Goal: Information Seeking & Learning: Find specific page/section

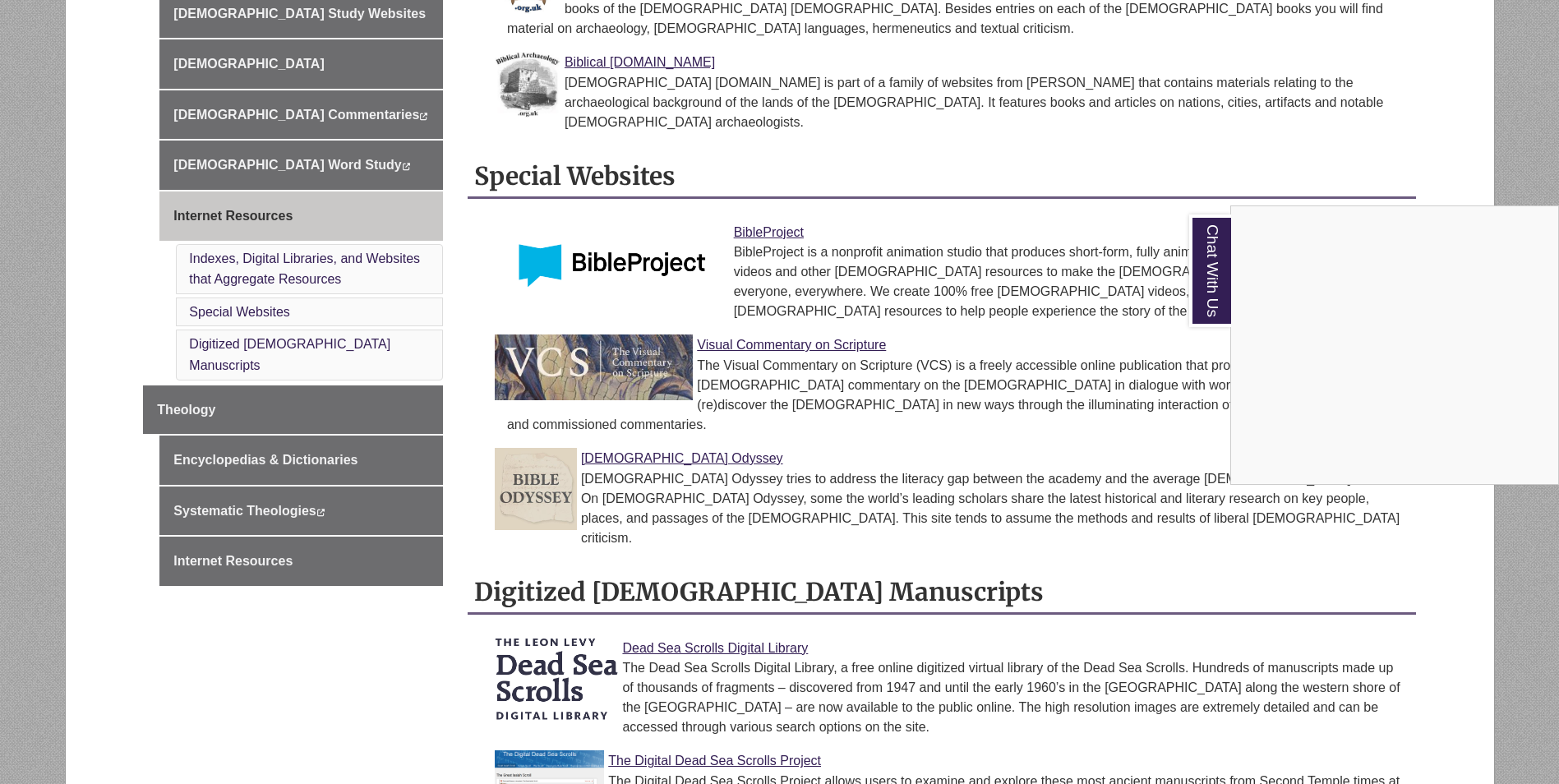
scroll to position [904, 0]
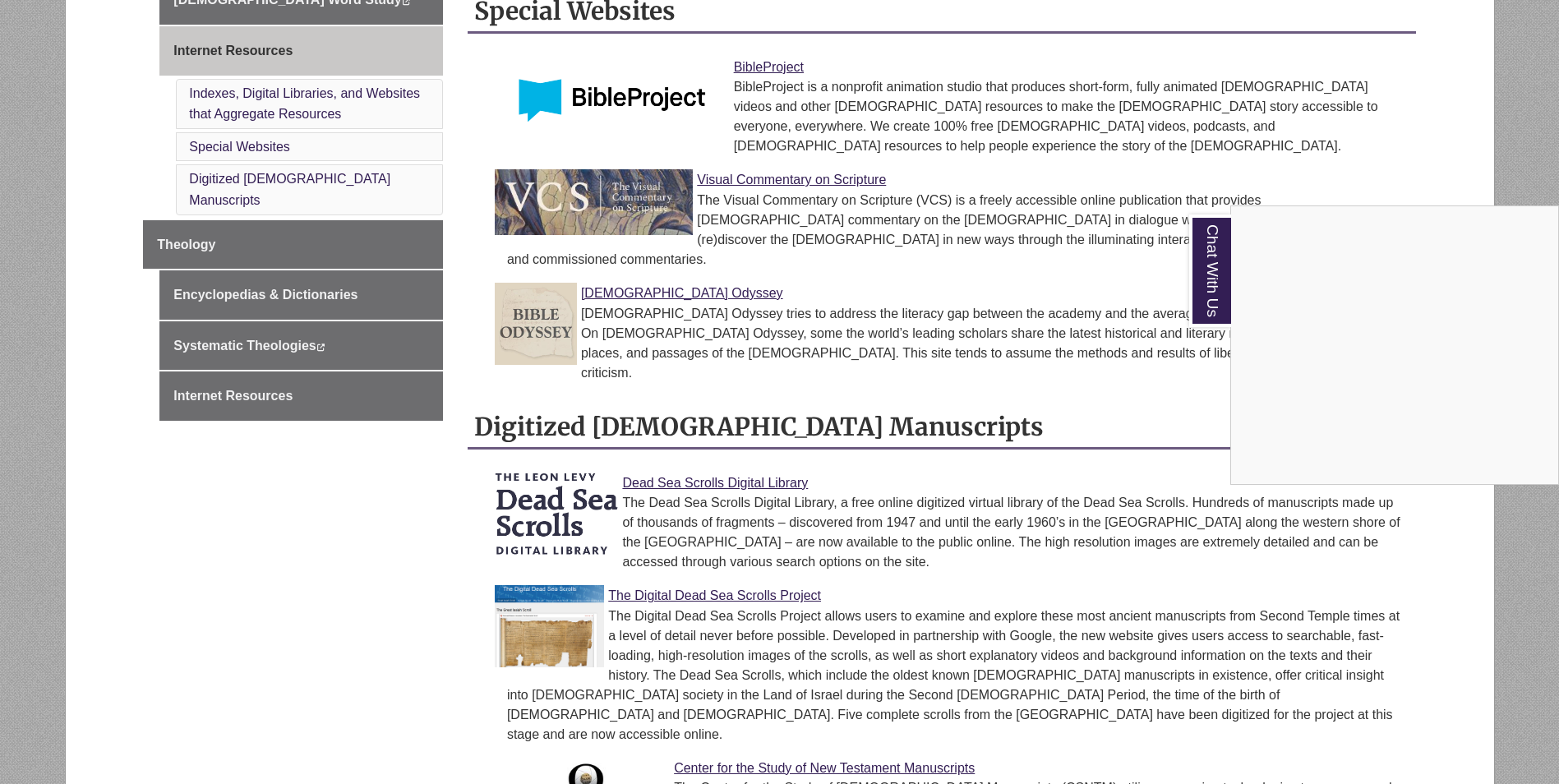
click at [691, 497] on div "Chat With Us" at bounding box center [780, 392] width 1559 height 784
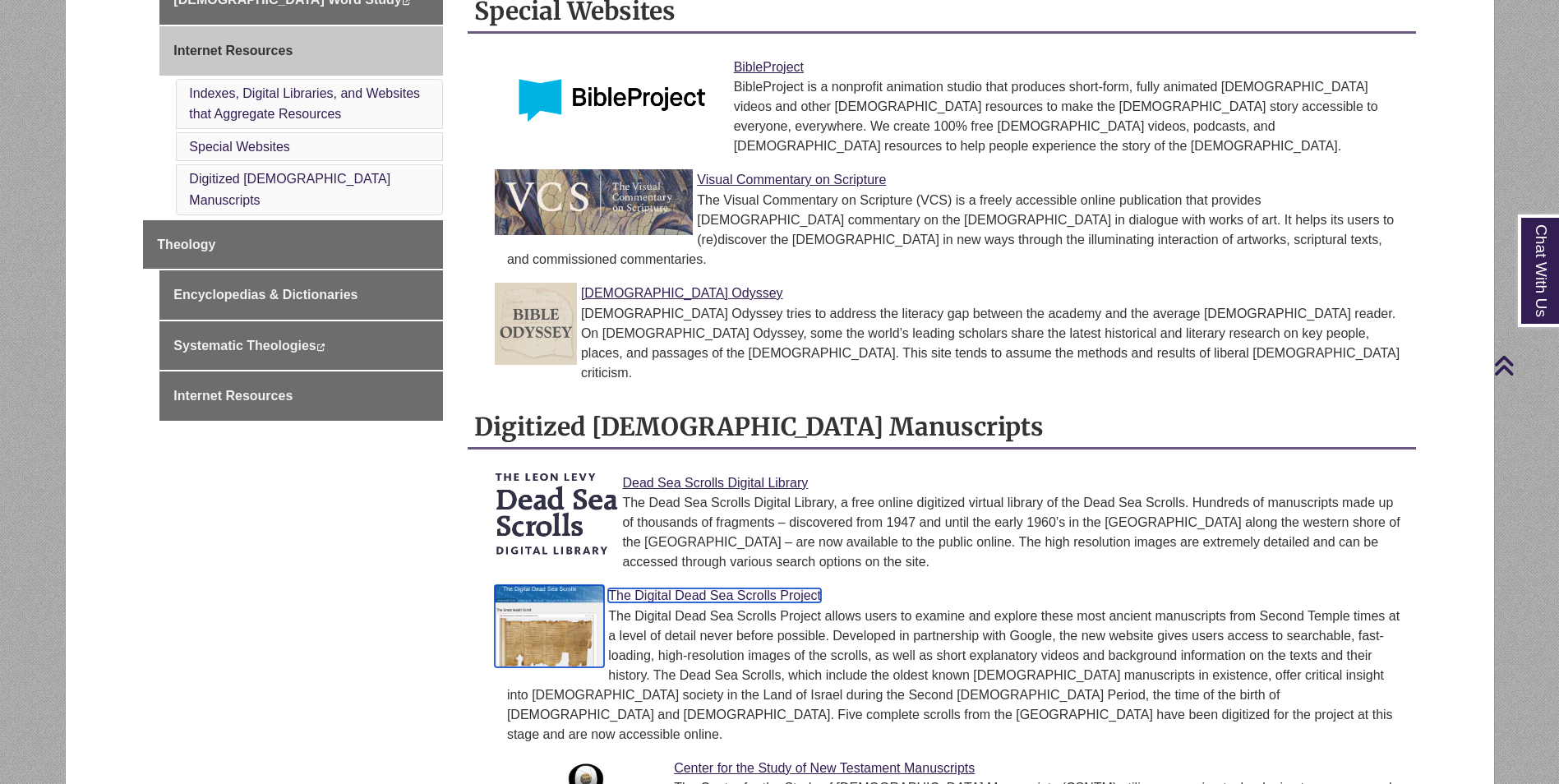
click at [692, 588] on link "The Digital Dead Sea Scrolls Project" at bounding box center [714, 594] width 213 height 14
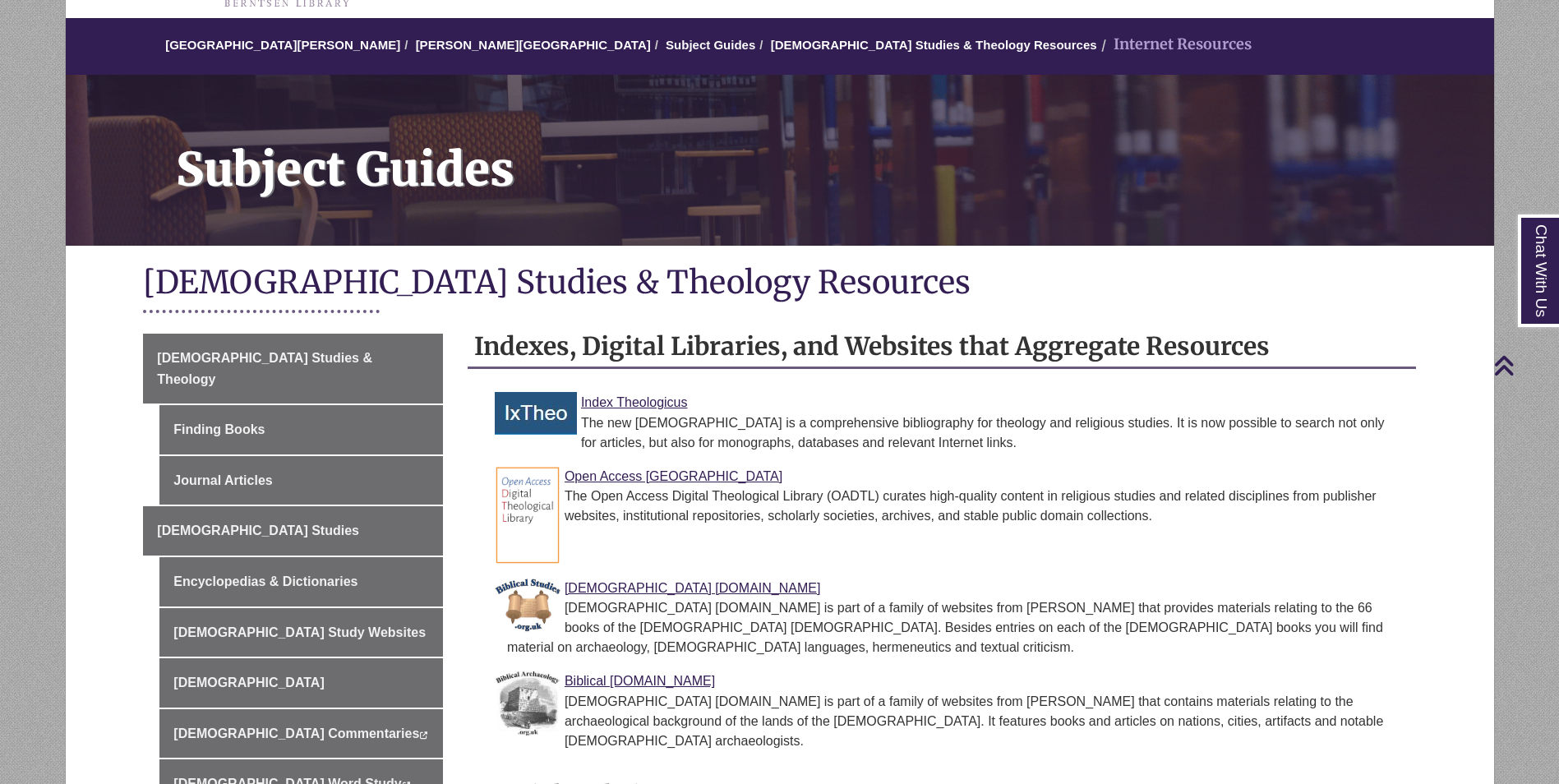
scroll to position [0, 0]
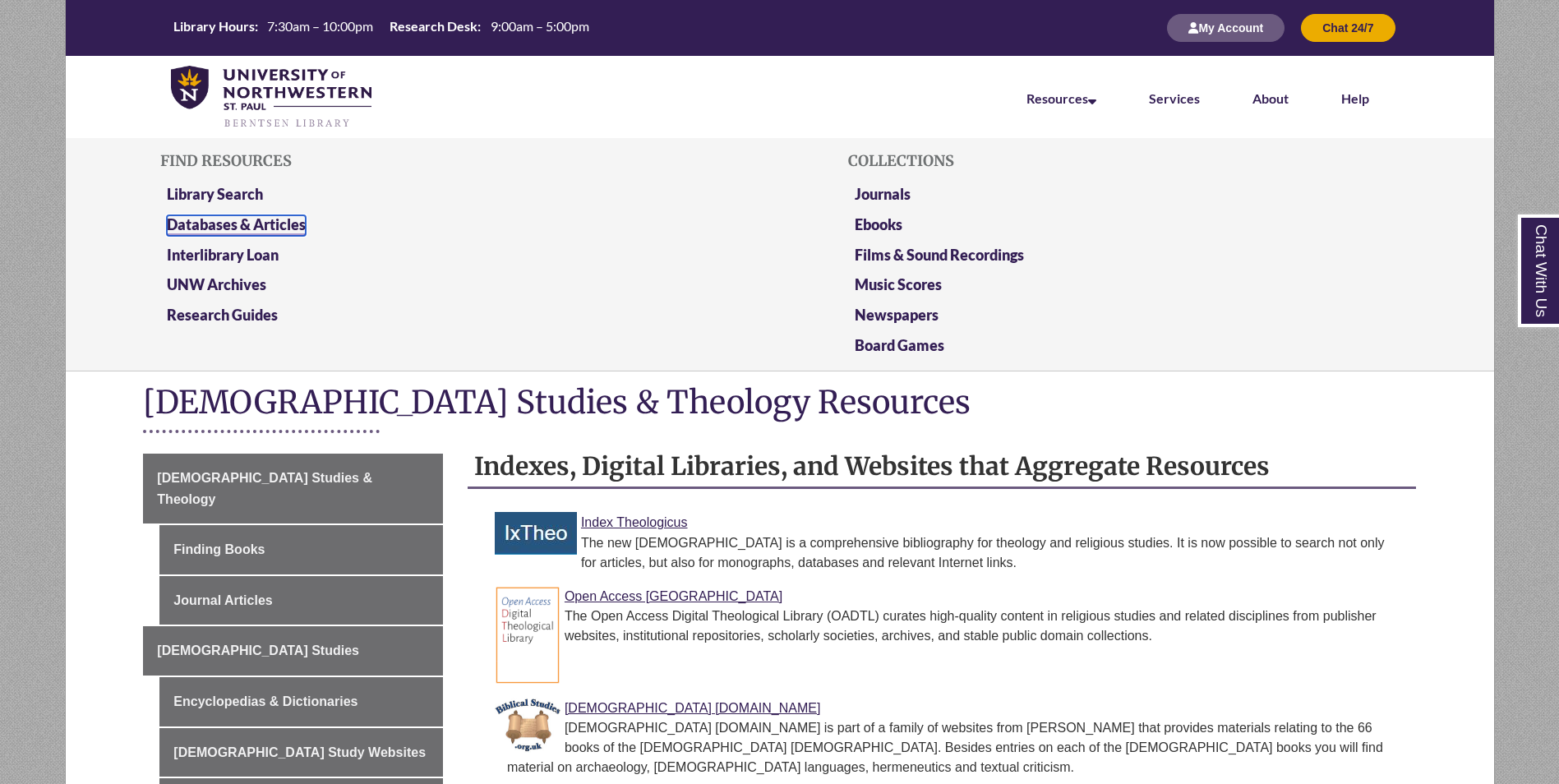
click at [240, 218] on link "Databases & Articles" at bounding box center [236, 225] width 139 height 20
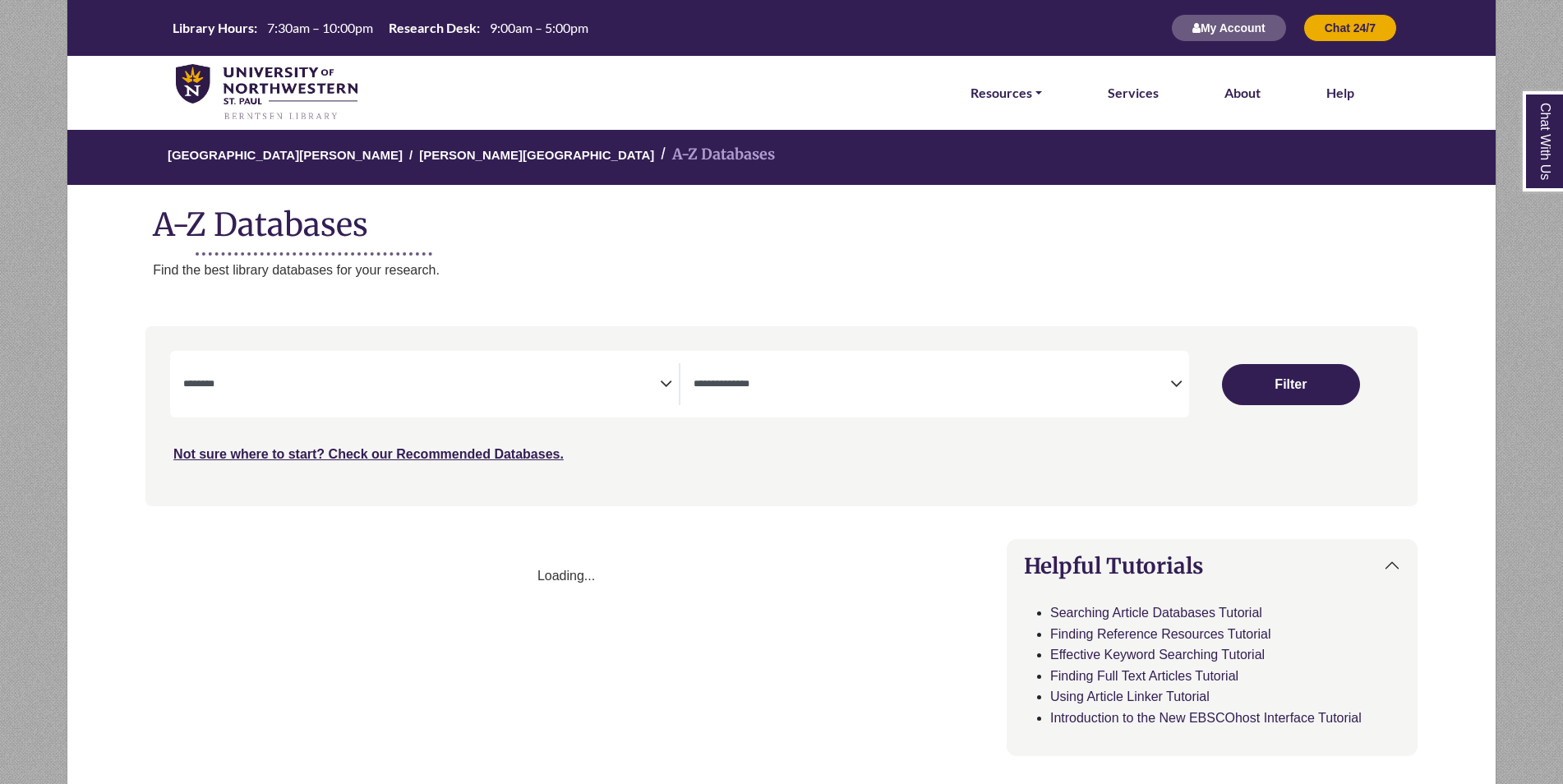
select select "Database Subject Filter"
select select "Database Types Filter"
select select "Database Subject Filter"
select select "Database Types Filter"
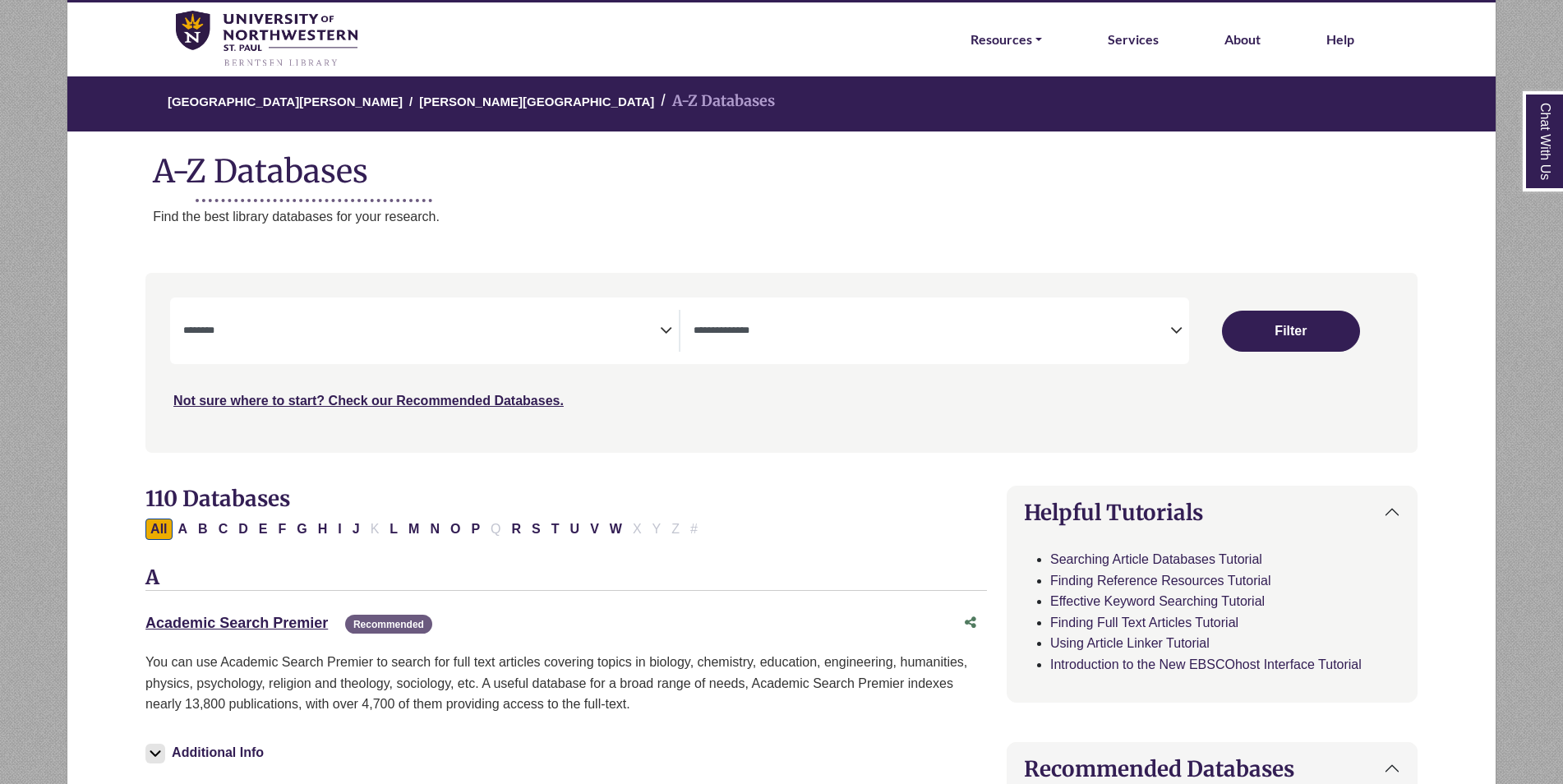
scroll to position [82, 0]
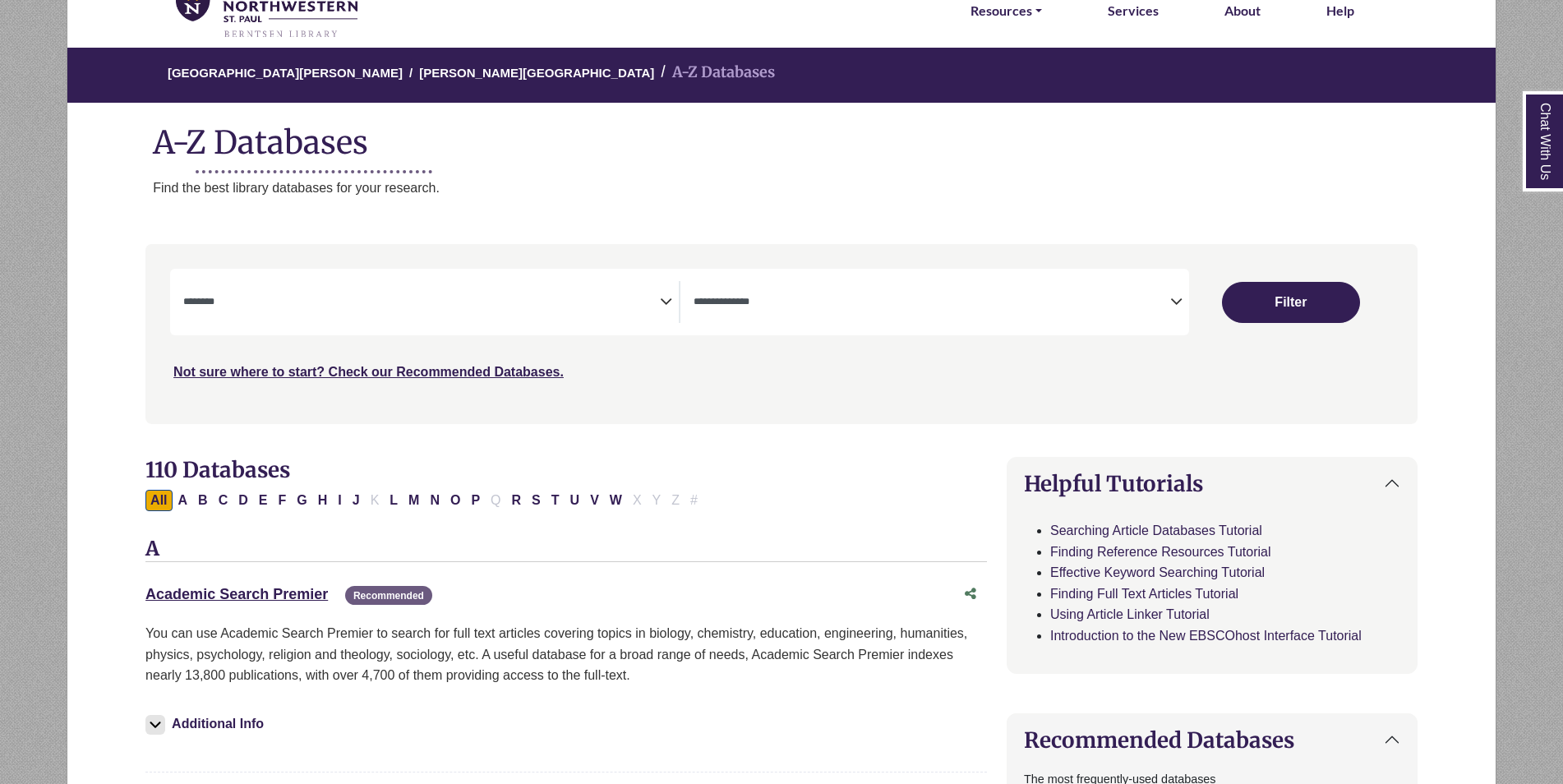
click at [316, 320] on span "Search filters" at bounding box center [421, 302] width 477 height 42
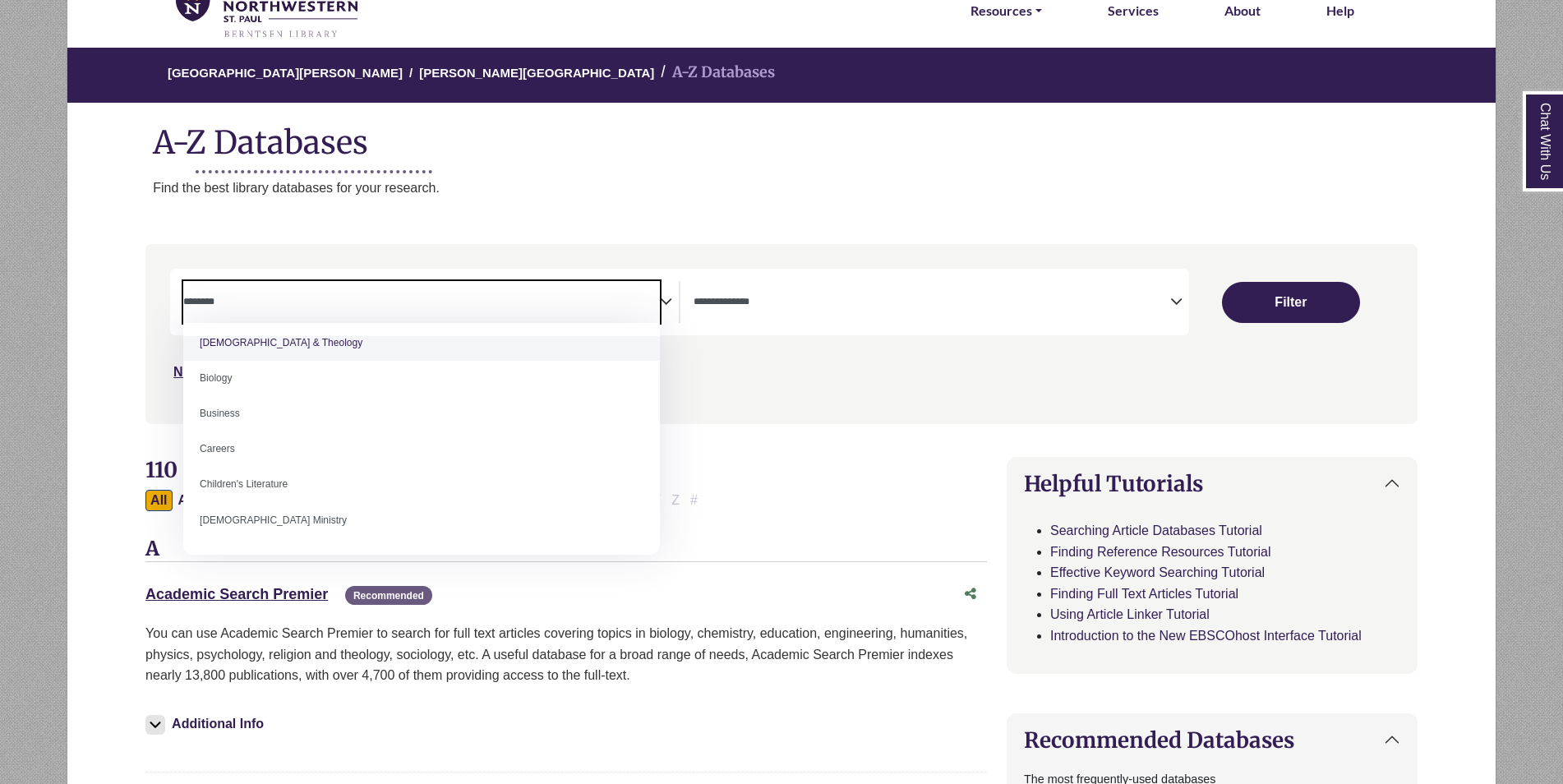
select select "*****"
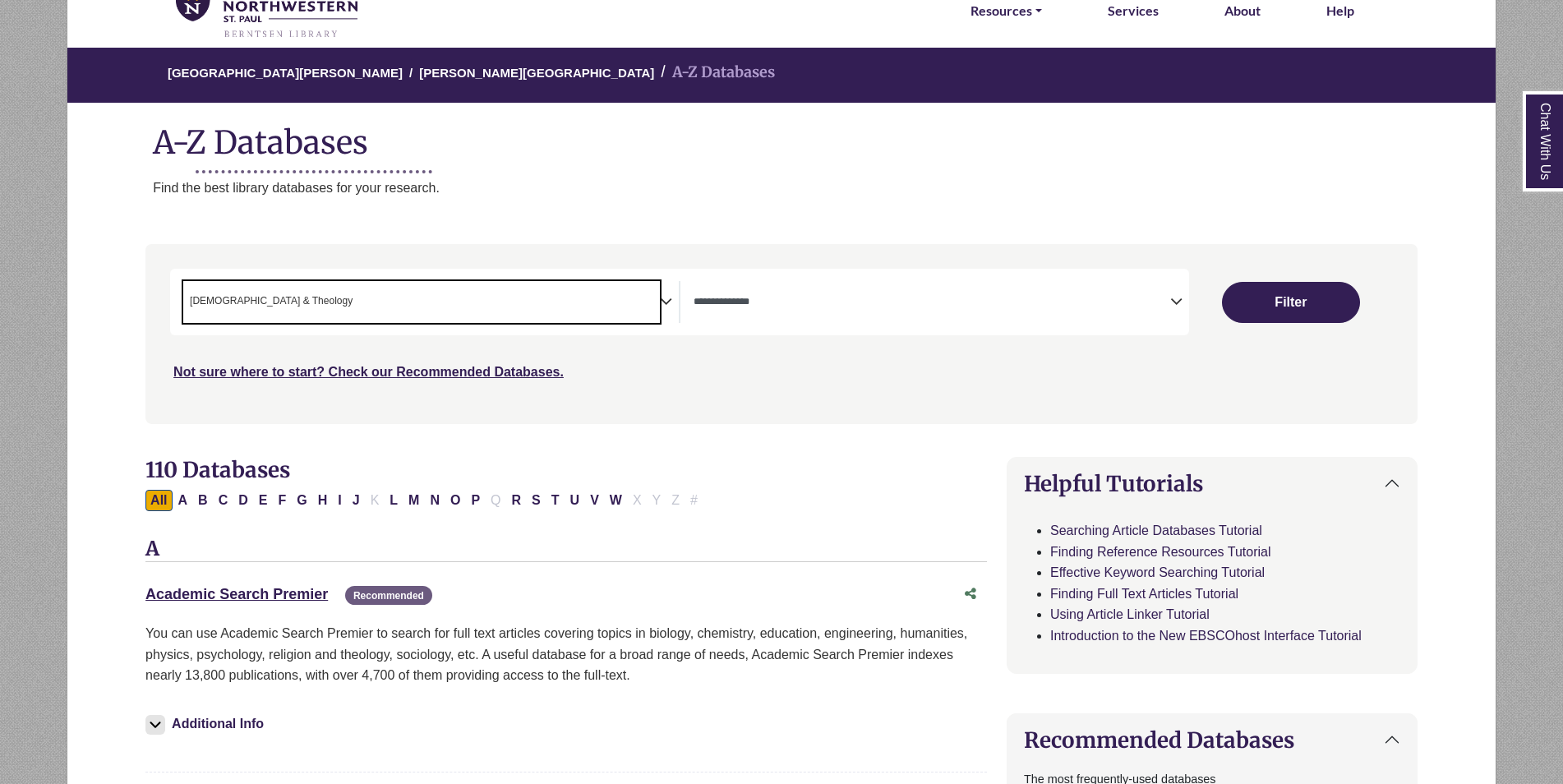
click at [1075, 302] on textarea "Search" at bounding box center [932, 303] width 477 height 13
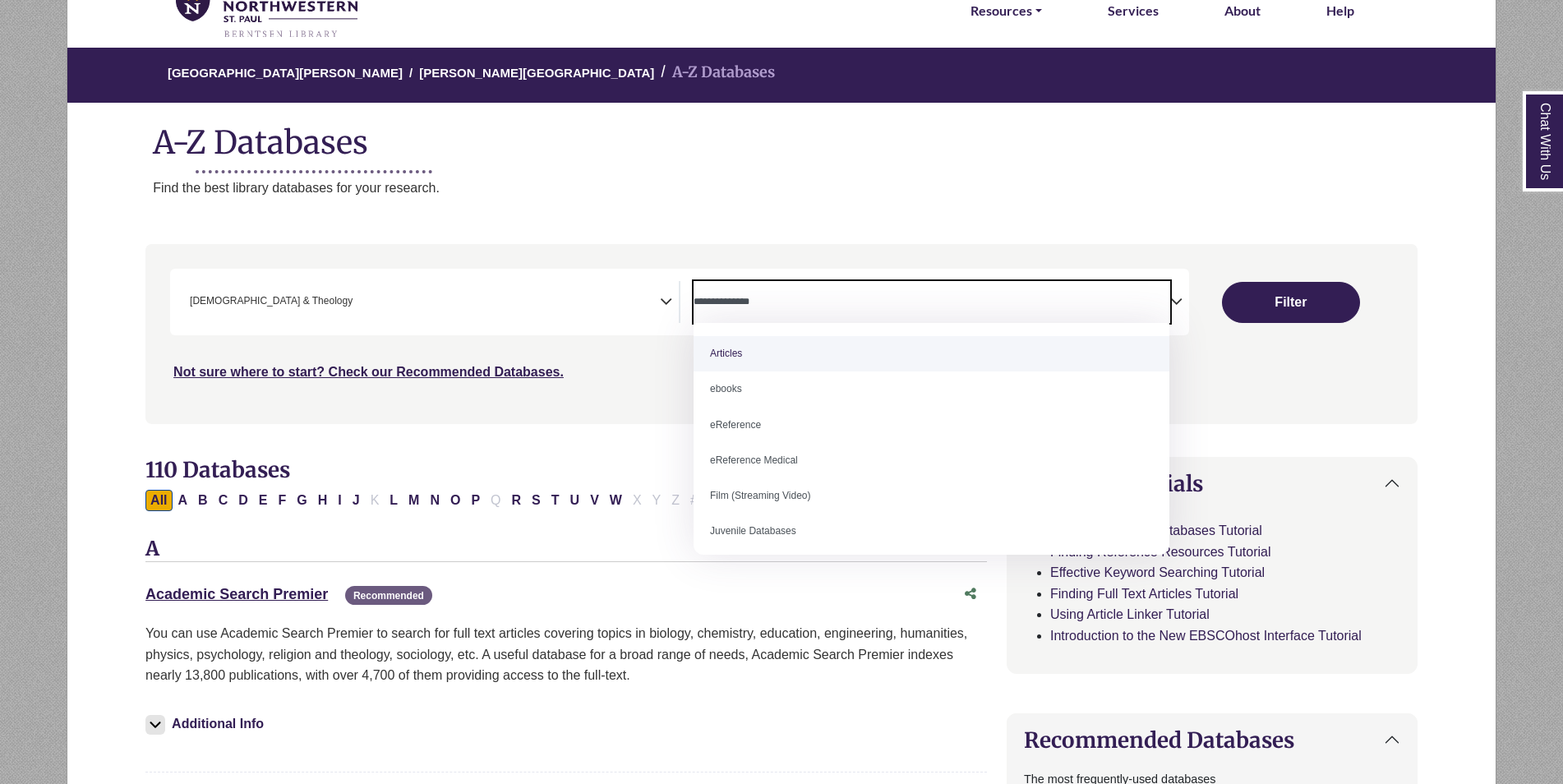
select select "*****"
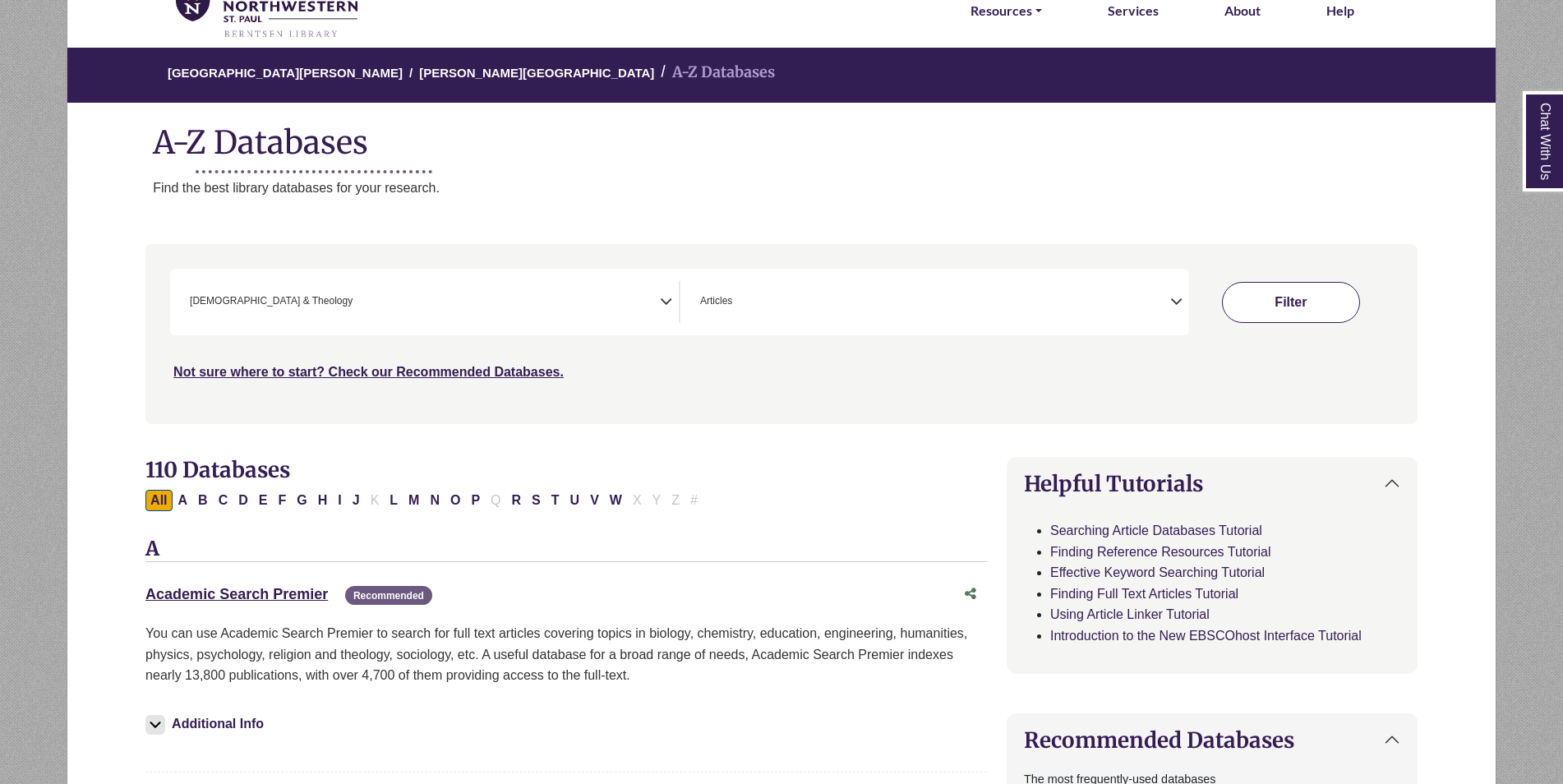
click at [1324, 298] on button "Filter" at bounding box center [1291, 302] width 138 height 41
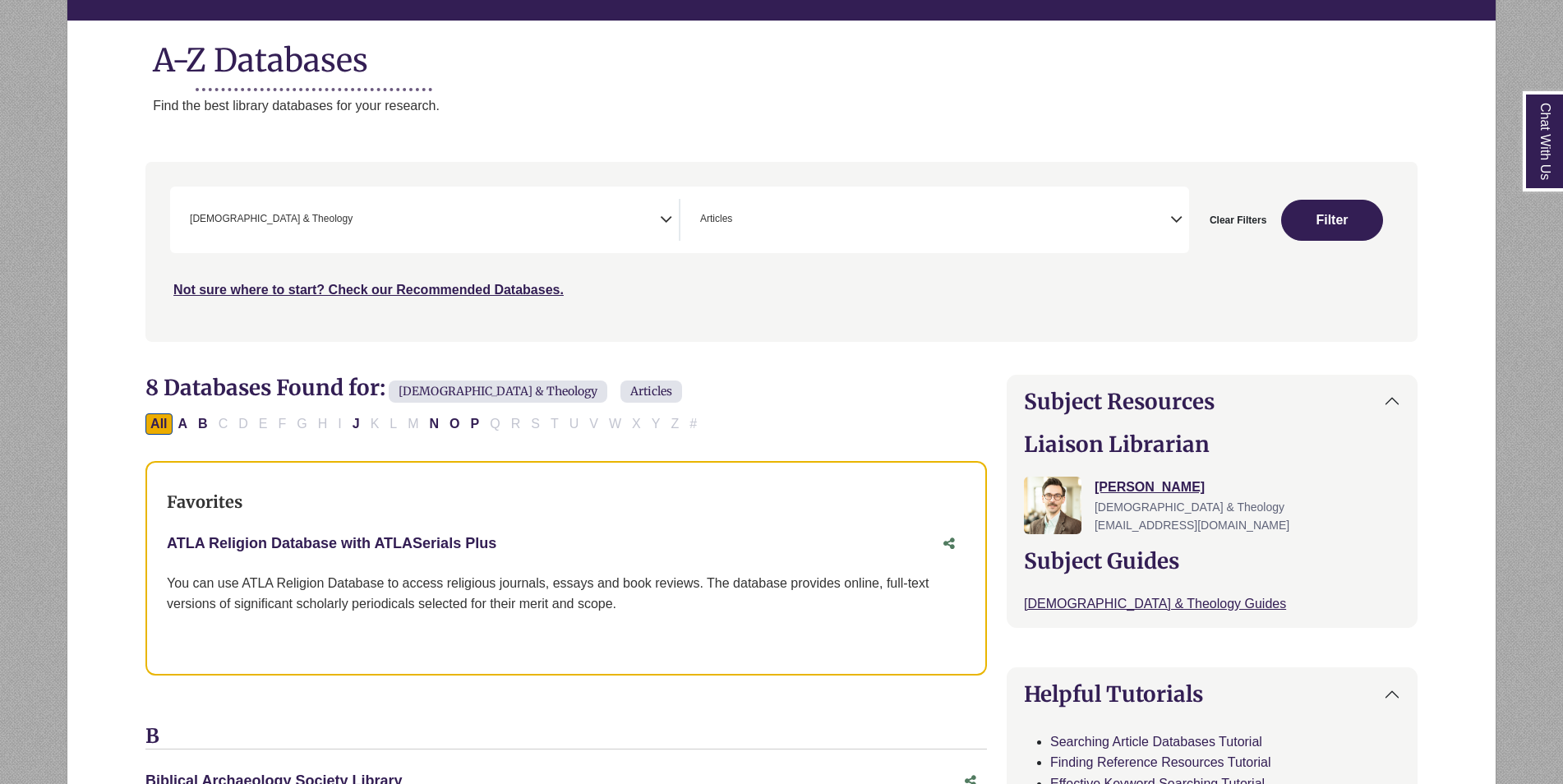
scroll to position [246, 0]
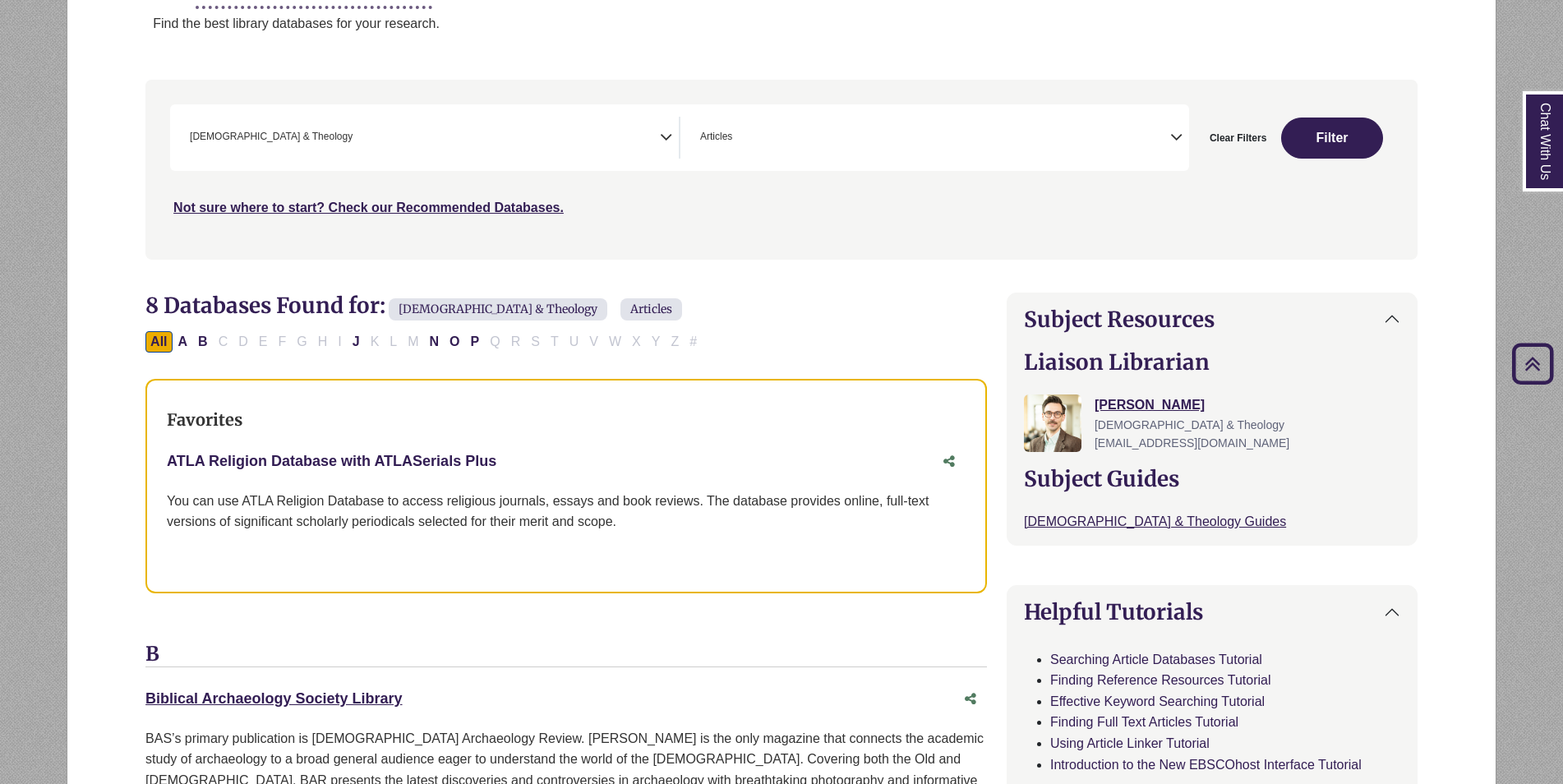
click at [266, 467] on link "ATLA Religion Database with ATLASerials Plus This link opens in a new window" at bounding box center [331, 460] width 329 height 16
